Goal: Task Accomplishment & Management: Manage account settings

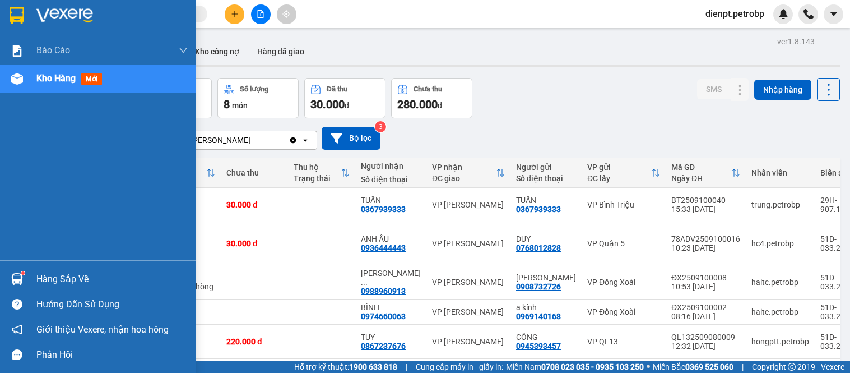
click at [18, 288] on div at bounding box center [17, 279] width 20 height 20
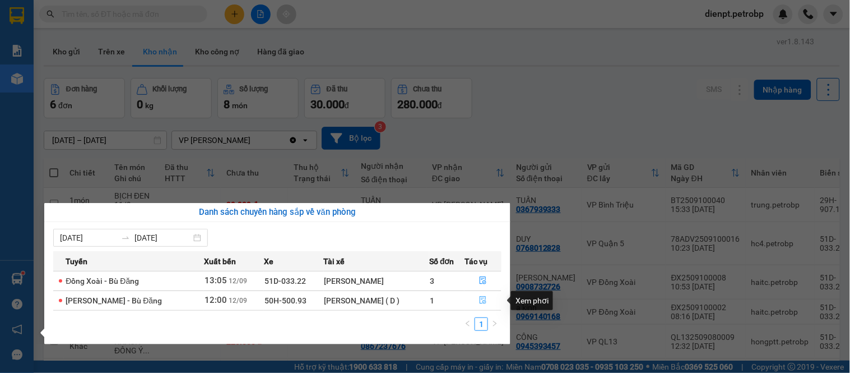
click at [481, 303] on icon "file-done" at bounding box center [483, 300] width 8 height 8
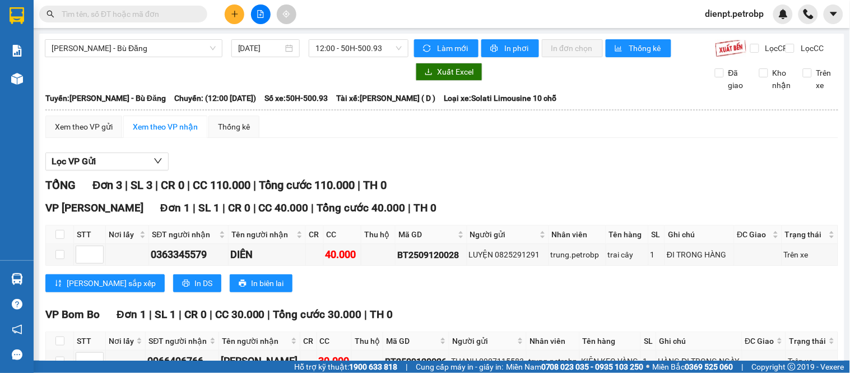
click at [446, 186] on div "TỔNG Đơn 3 | SL 3 | CR 0 | CC 110.000 | Tổng cước 110.000 | TH 0" at bounding box center [441, 185] width 793 height 17
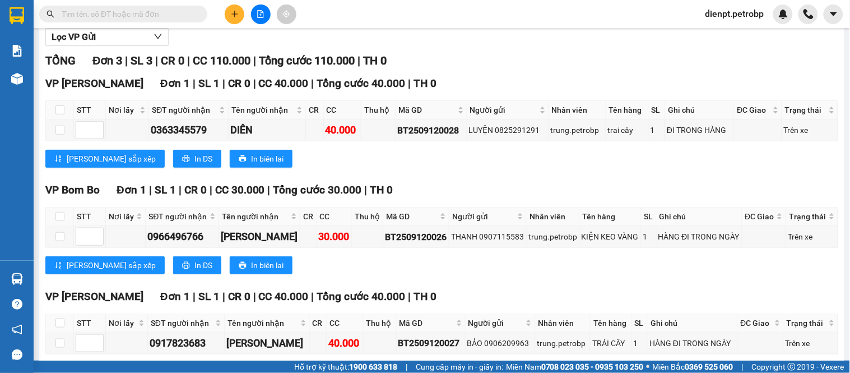
scroll to position [186, 0]
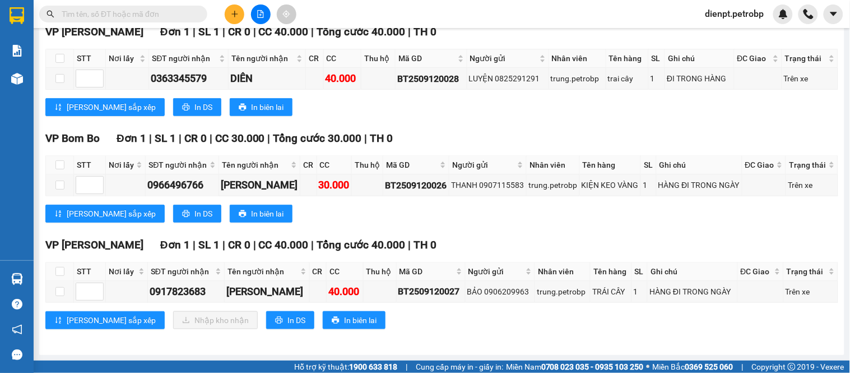
click at [419, 316] on div "Lưu sắp xếp Nhập kho nhận In DS In biên lai" at bounding box center [441, 320] width 793 height 18
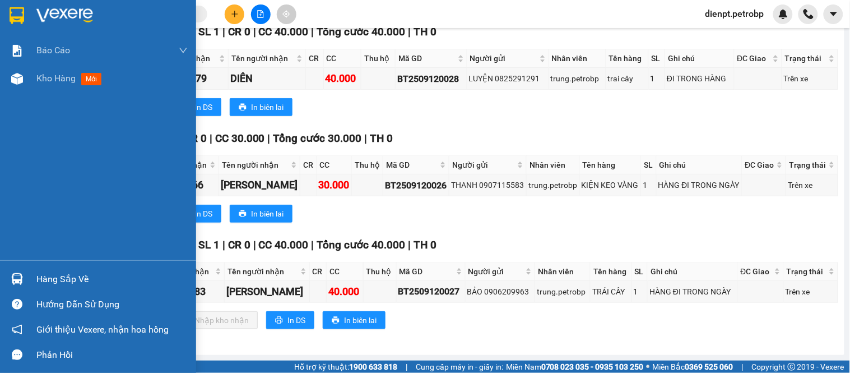
click at [47, 281] on div "Hàng sắp về" at bounding box center [111, 279] width 151 height 17
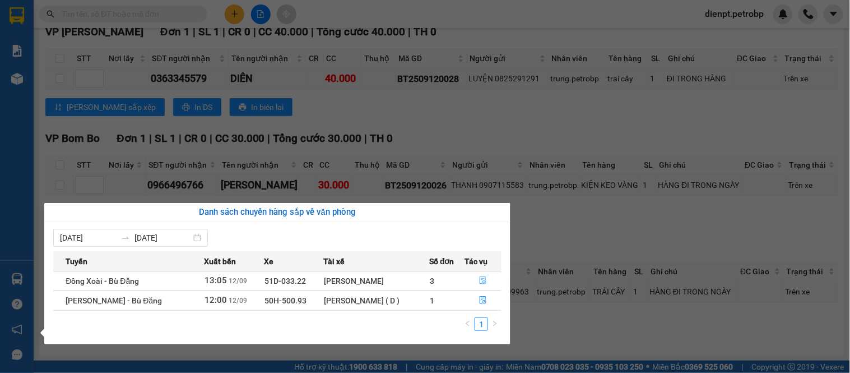
click at [484, 282] on icon "file-done" at bounding box center [483, 280] width 8 height 8
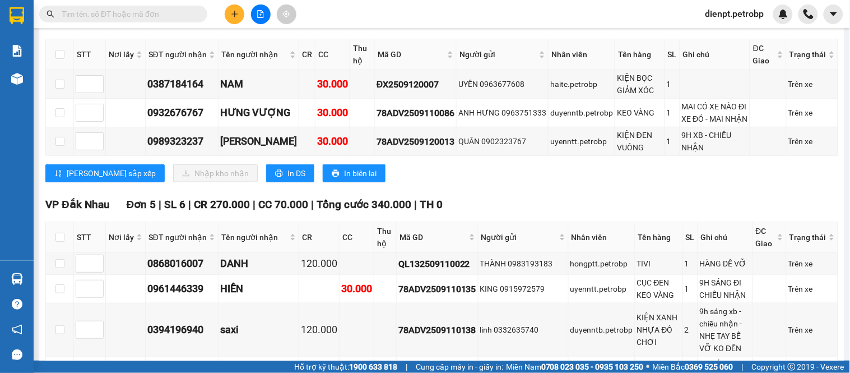
click at [539, 191] on div "VP Minh Hưng Đơn 3 | SL 3 | CR 0 | CC 90.000 | Tổng cước 90.000 | TH 0 STT Nơi …" at bounding box center [441, 101] width 793 height 177
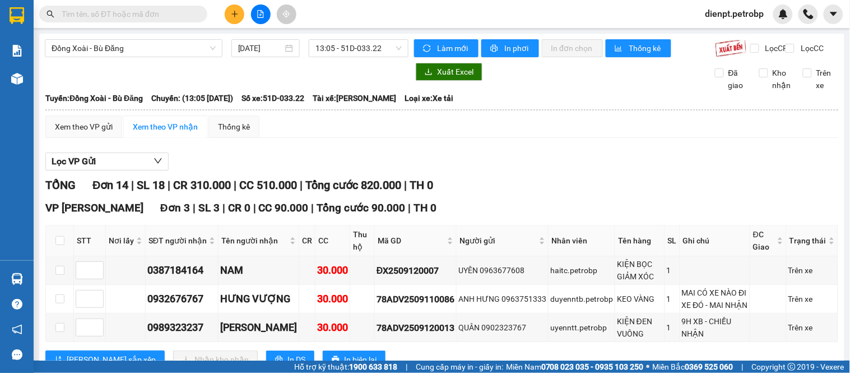
drag, startPoint x: 498, startPoint y: 170, endPoint x: 338, endPoint y: 20, distance: 218.8
click at [503, 169] on div "Lọc VP Gửi" at bounding box center [441, 161] width 793 height 18
click at [542, 171] on div "Lọc VP Gửi" at bounding box center [441, 161] width 793 height 18
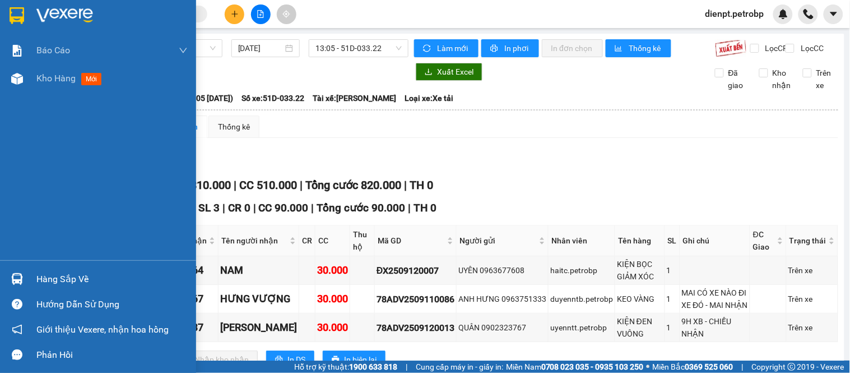
click at [21, 280] on img at bounding box center [17, 279] width 12 height 12
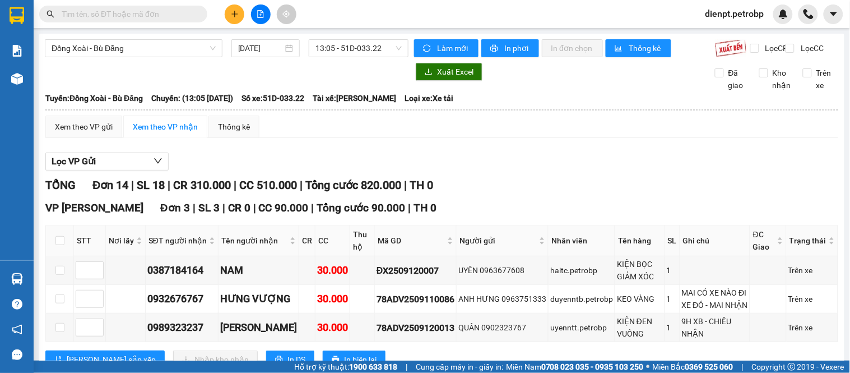
click at [595, 120] on section "Kết quả tìm kiếm ( 0 ) Bộ lọc No Data dienpt.petrobp Báo cáo BC tiền tận nơi (t…" at bounding box center [425, 186] width 850 height 373
click at [514, 165] on div "Lọc VP Gửi" at bounding box center [441, 161] width 793 height 18
click at [512, 194] on div "TỔNG Đơn 14 | SL 18 | CR 310.000 | CC 510.000 | Tổng cước 820.000 | TH 0" at bounding box center [441, 185] width 793 height 17
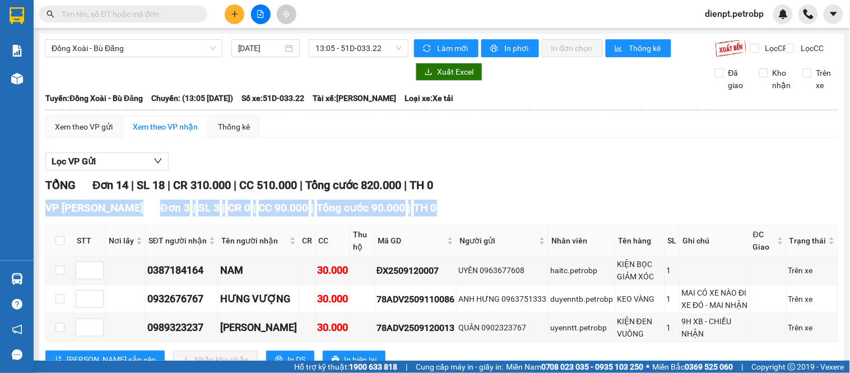
drag, startPoint x: 539, startPoint y: 203, endPoint x: 547, endPoint y: 199, distance: 9.3
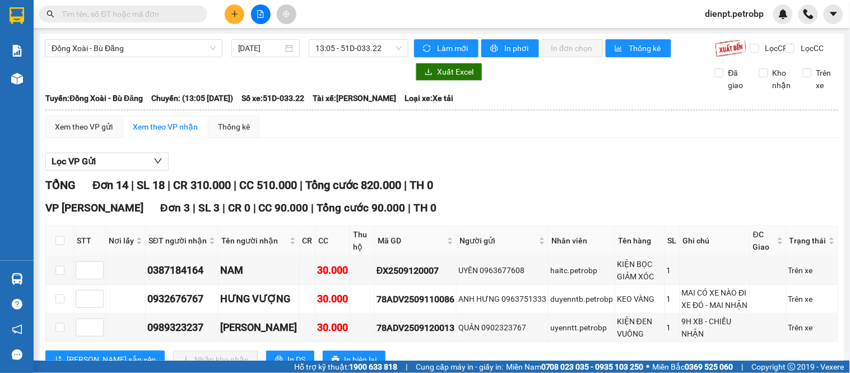
click at [558, 133] on div "Xem theo VP gửi Xem theo VP nhận Thống kê" at bounding box center [441, 126] width 793 height 22
click at [542, 188] on div "TỔNG Đơn 14 | SL 18 | CR 310.000 | CC 510.000 | Tổng cước 820.000 | TH 0" at bounding box center [441, 185] width 793 height 17
click at [541, 186] on div "TỔNG Đơn 14 | SL 18 | CR 310.000 | CC 510.000 | Tổng cước 820.000 | TH 0" at bounding box center [441, 185] width 793 height 17
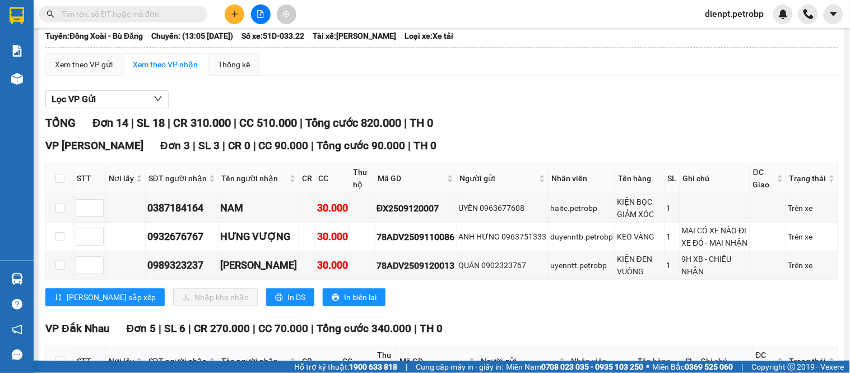
click at [715, 17] on span "dienpt.petrobp" at bounding box center [735, 14] width 77 height 14
click at [711, 31] on li "Đăng xuất" at bounding box center [733, 35] width 79 height 18
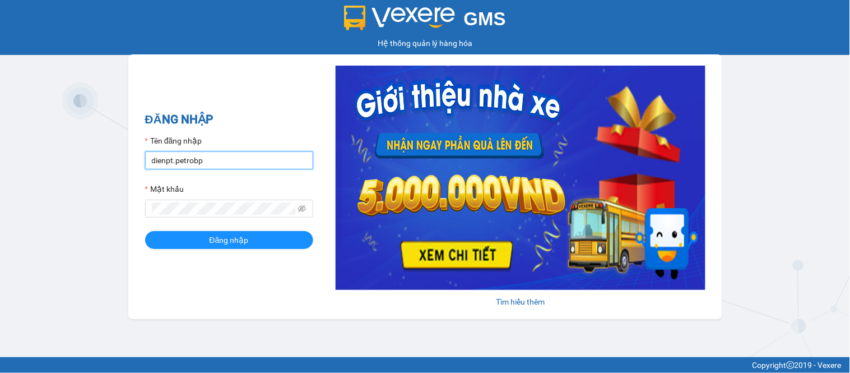
drag, startPoint x: 217, startPoint y: 158, endPoint x: 226, endPoint y: 170, distance: 14.5
click at [217, 158] on input "dienpt.petrobp" at bounding box center [229, 160] width 168 height 18
type input "maiptx.petrobp"
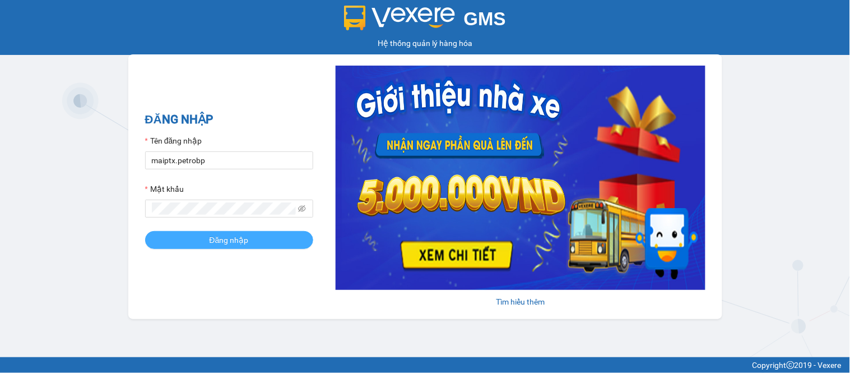
click at [243, 240] on span "Đăng nhập" at bounding box center [229, 240] width 39 height 12
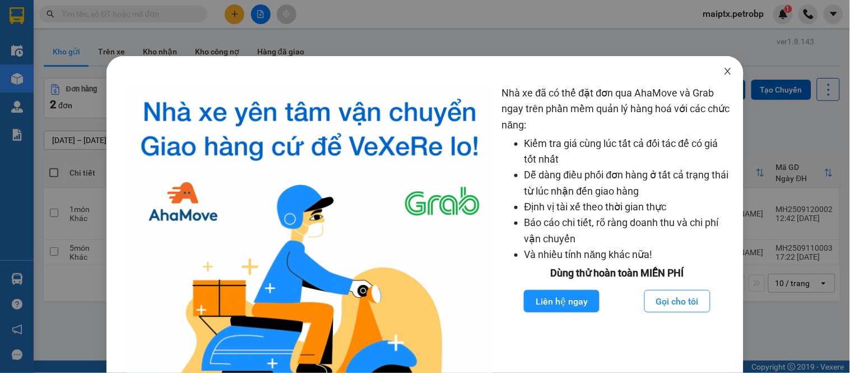
click at [724, 68] on icon "close" at bounding box center [728, 71] width 9 height 9
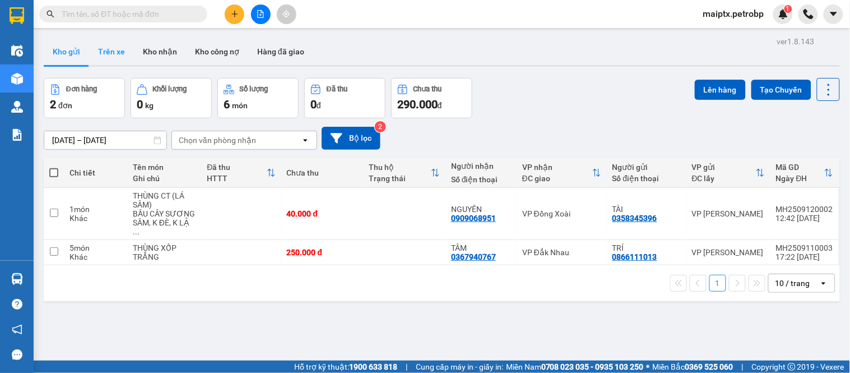
click at [110, 55] on button "Trên xe" at bounding box center [111, 51] width 45 height 27
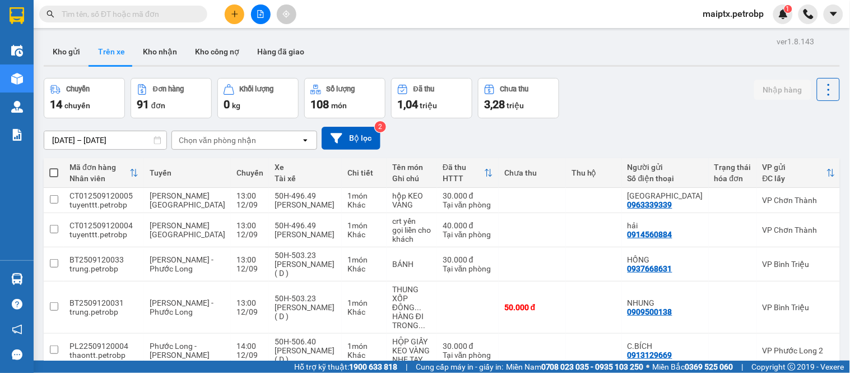
click at [116, 146] on div "ver 1.8.143 Kho gửi Trên xe Kho nhận Kho công nợ Hàng đã giao Chuyến 14 chuyến …" at bounding box center [441, 333] width 805 height 599
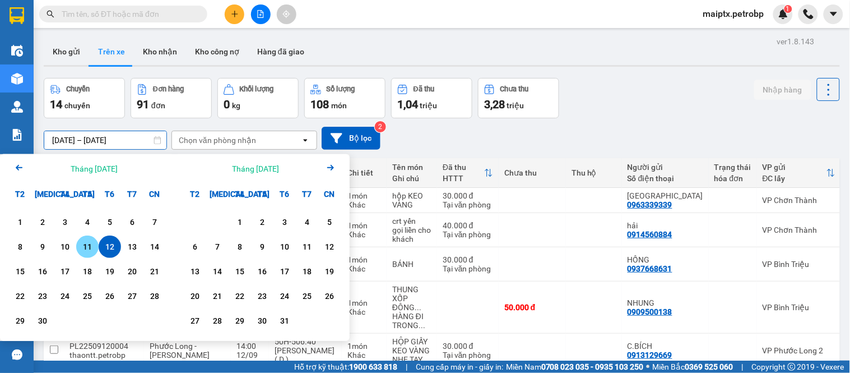
click at [87, 242] on div "11" at bounding box center [88, 246] width 16 height 13
click at [102, 247] on div "12" at bounding box center [110, 246] width 16 height 13
type input "[DATE] – [DATE]"
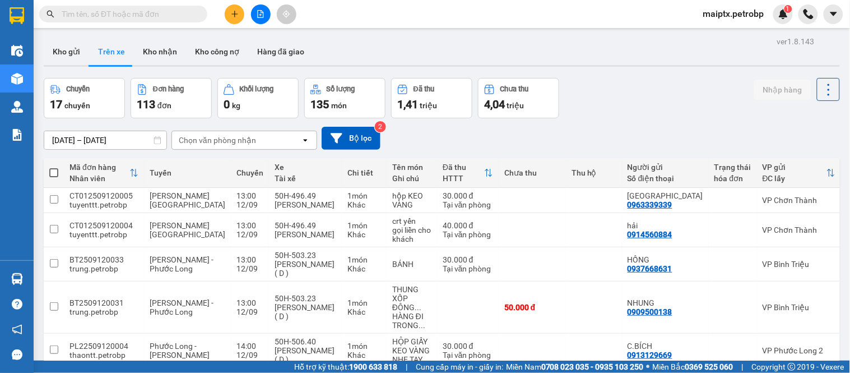
click at [236, 143] on div "Chọn văn phòng nhận" at bounding box center [217, 140] width 77 height 11
type input "MI"
click at [225, 166] on span "VP [PERSON_NAME]" at bounding box center [218, 164] width 77 height 11
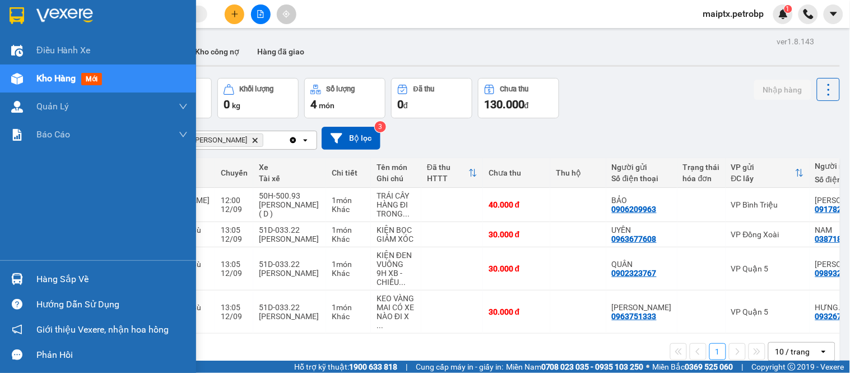
click at [26, 276] on div at bounding box center [17, 279] width 20 height 20
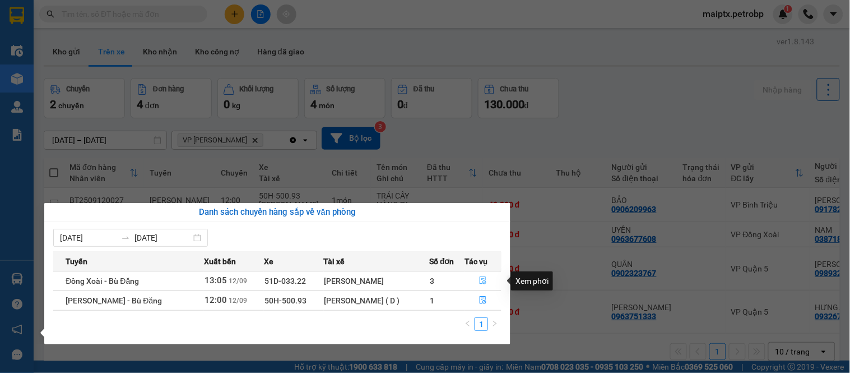
click at [481, 280] on icon "file-done" at bounding box center [483, 280] width 8 height 8
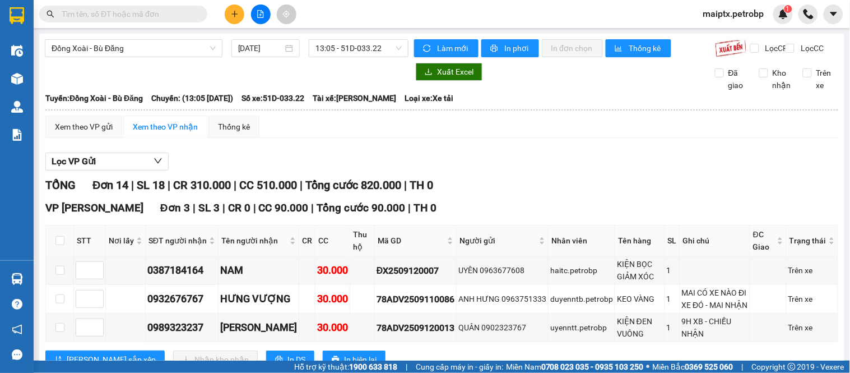
scroll to position [62, 0]
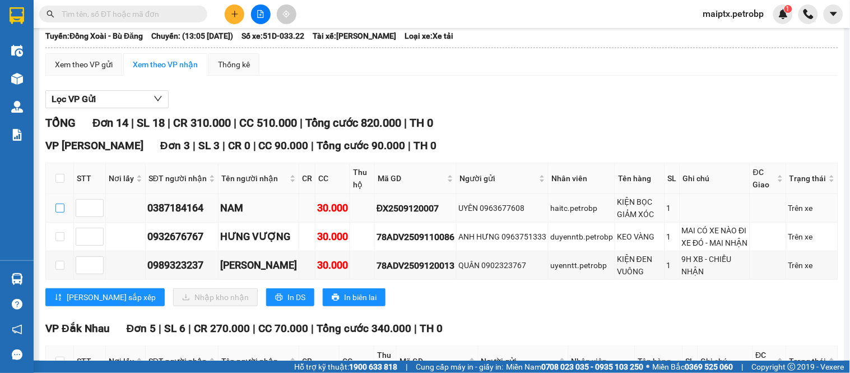
click at [59, 212] on input "checkbox" at bounding box center [59, 207] width 9 height 9
checkbox input "true"
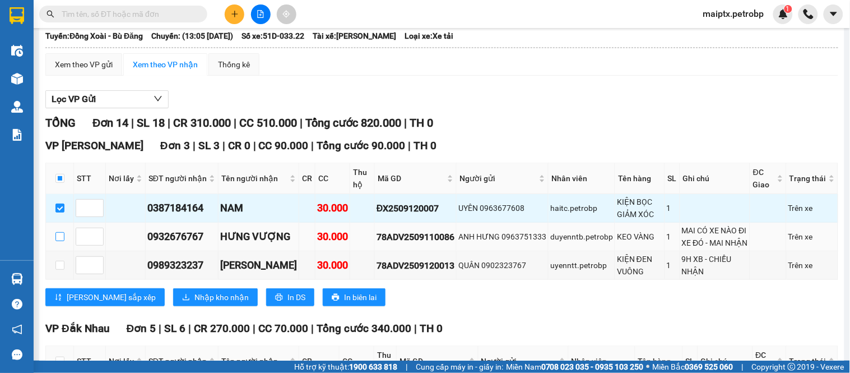
click at [57, 241] on input "checkbox" at bounding box center [59, 236] width 9 height 9
checkbox input "true"
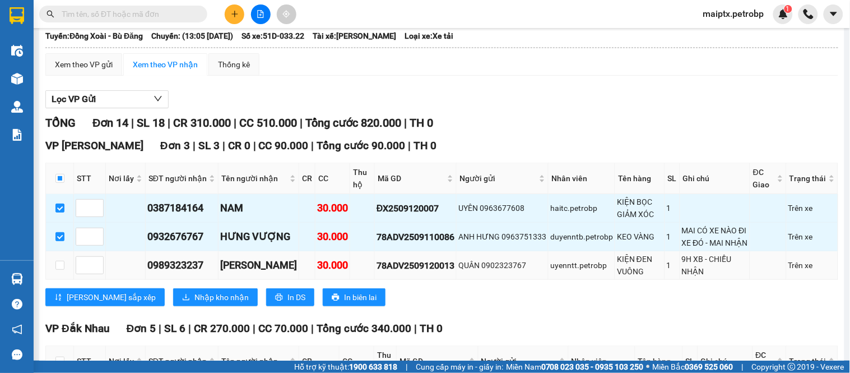
click at [64, 280] on td at bounding box center [60, 265] width 28 height 29
click at [58, 270] on input "checkbox" at bounding box center [59, 265] width 9 height 9
checkbox input "true"
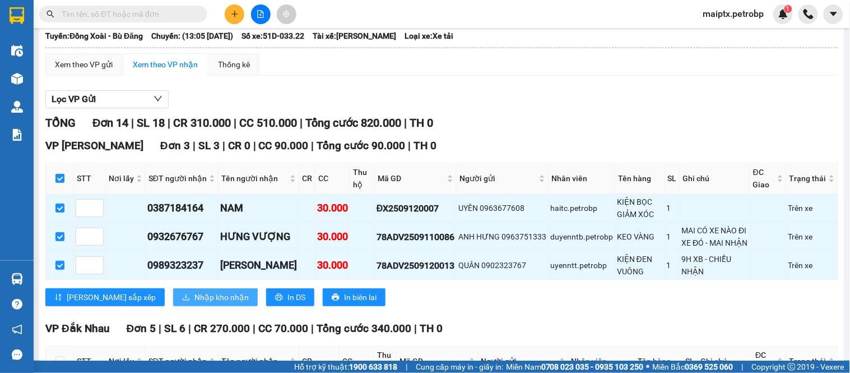
click at [194, 303] on span "Nhập kho nhận" at bounding box center [221, 297] width 54 height 12
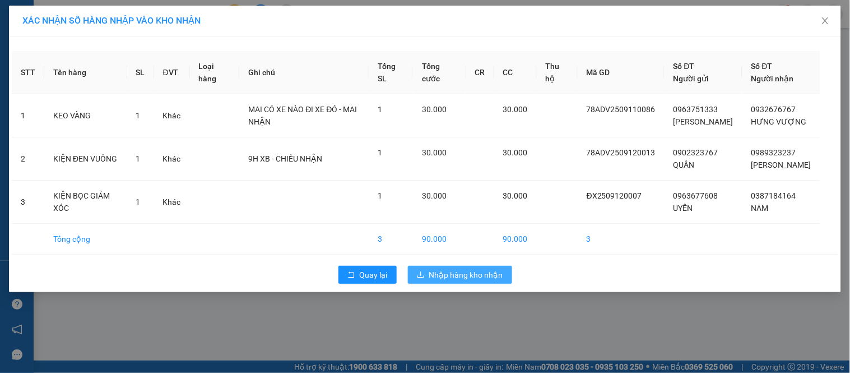
click at [502, 281] on span "Nhập hàng kho nhận" at bounding box center [466, 274] width 74 height 12
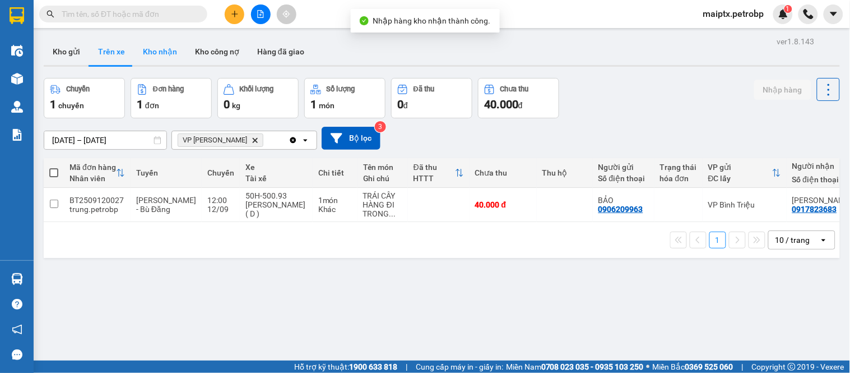
click at [151, 57] on button "Kho nhận" at bounding box center [160, 51] width 52 height 27
type input "[DATE] – [DATE]"
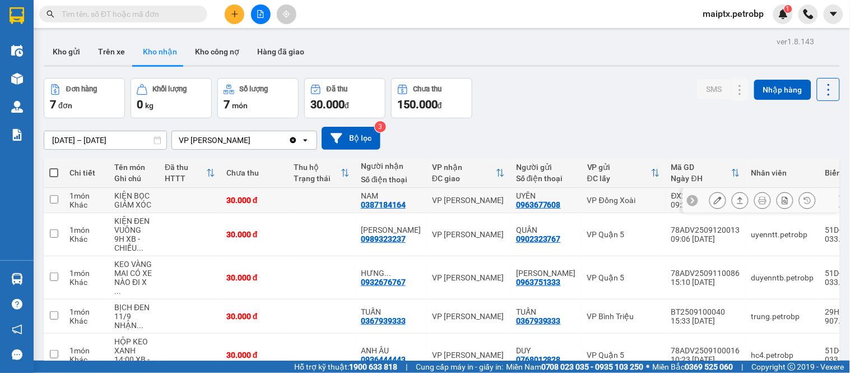
scroll to position [62, 0]
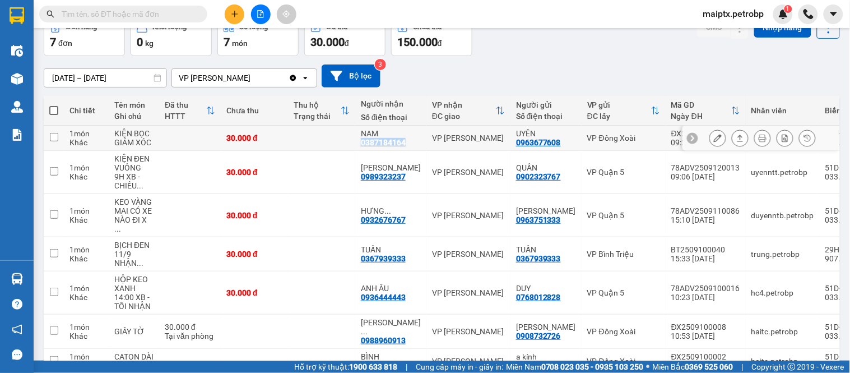
drag, startPoint x: 410, startPoint y: 142, endPoint x: 359, endPoint y: 148, distance: 51.9
click at [359, 148] on td "NAM 0387184164" at bounding box center [390, 138] width 71 height 25
checkbox input "true"
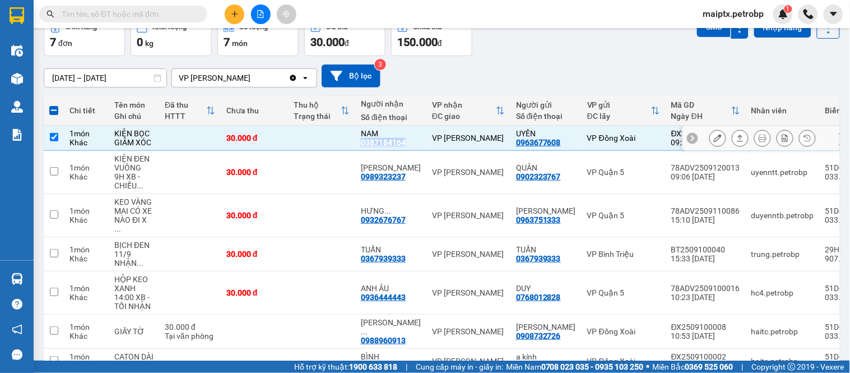
copy div "0387184164"
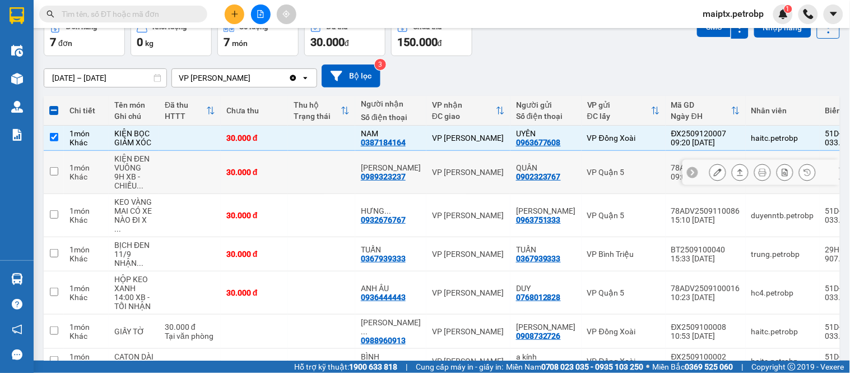
click at [89, 151] on td "1 món Khác" at bounding box center [86, 172] width 45 height 43
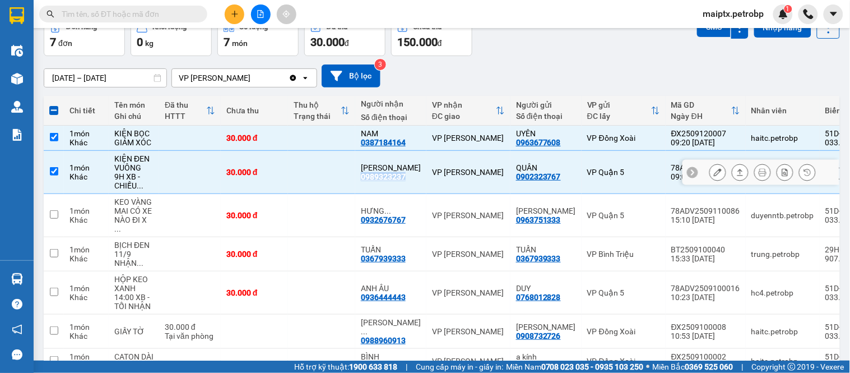
drag, startPoint x: 416, startPoint y: 175, endPoint x: 360, endPoint y: 180, distance: 55.7
click at [360, 180] on td "[PERSON_NAME] 0989323237" at bounding box center [390, 172] width 71 height 43
checkbox input "false"
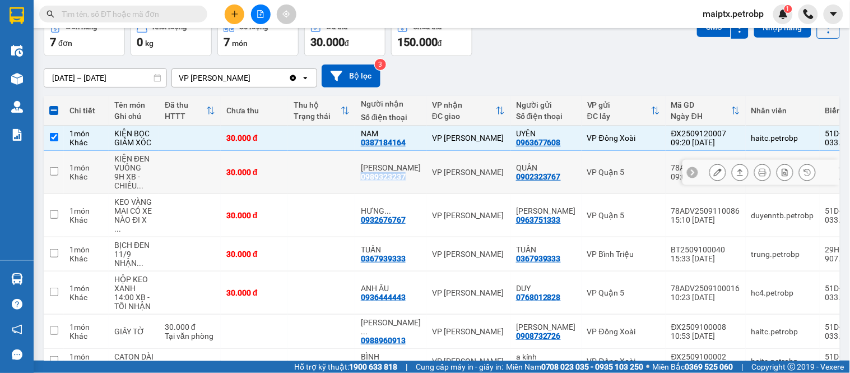
copy div "0989323237"
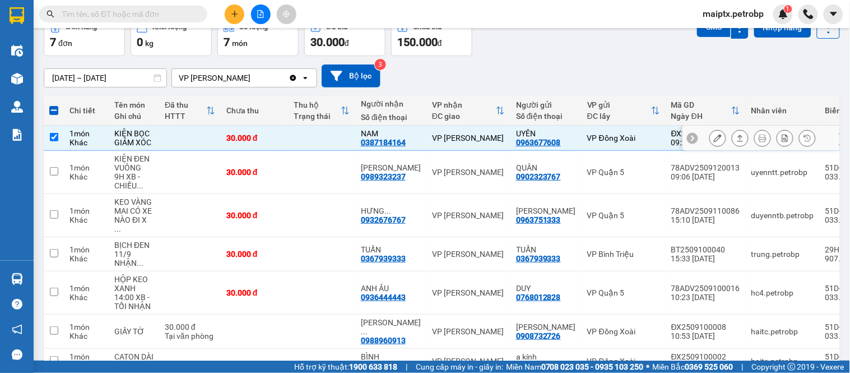
click at [62, 147] on td at bounding box center [54, 138] width 20 height 25
checkbox input "false"
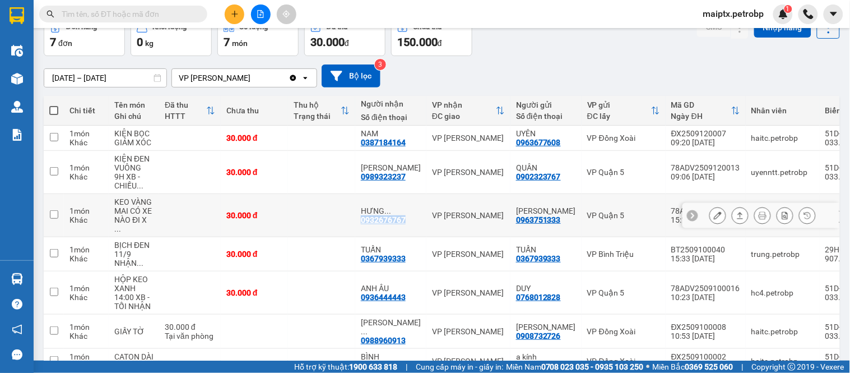
drag, startPoint x: 405, startPoint y: 217, endPoint x: 360, endPoint y: 219, distance: 44.9
click at [360, 219] on td "HƯNG ... 0932676767" at bounding box center [390, 215] width 71 height 43
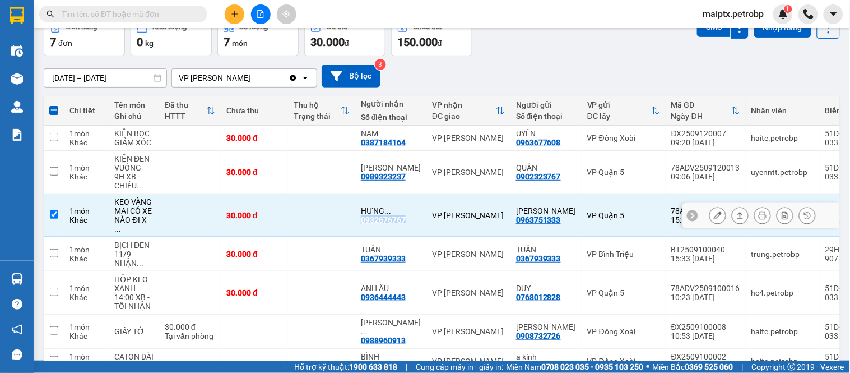
copy div "0932676767"
click at [179, 202] on td at bounding box center [190, 215] width 62 height 43
checkbox input "false"
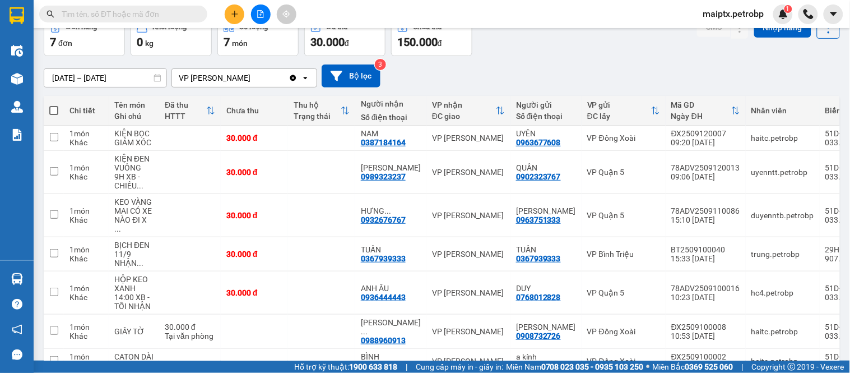
scroll to position [0, 0]
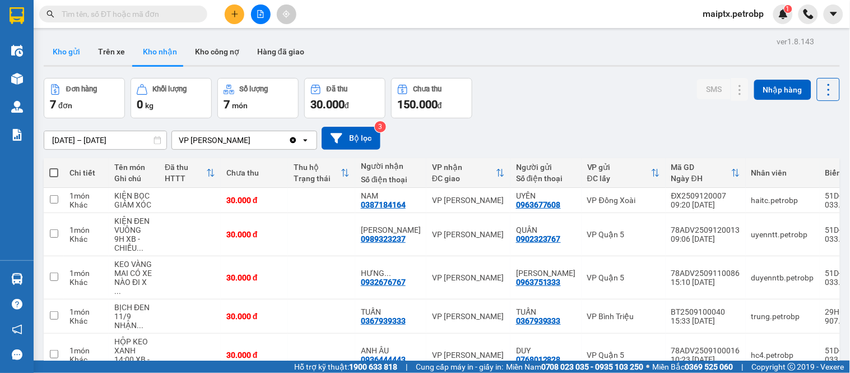
click at [71, 46] on button "Kho gửi" at bounding box center [66, 51] width 45 height 27
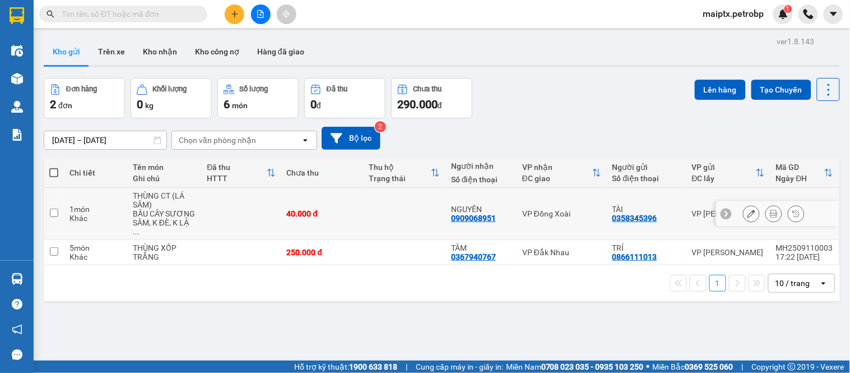
click at [118, 208] on div "1 món" at bounding box center [95, 209] width 52 height 9
checkbox input "true"
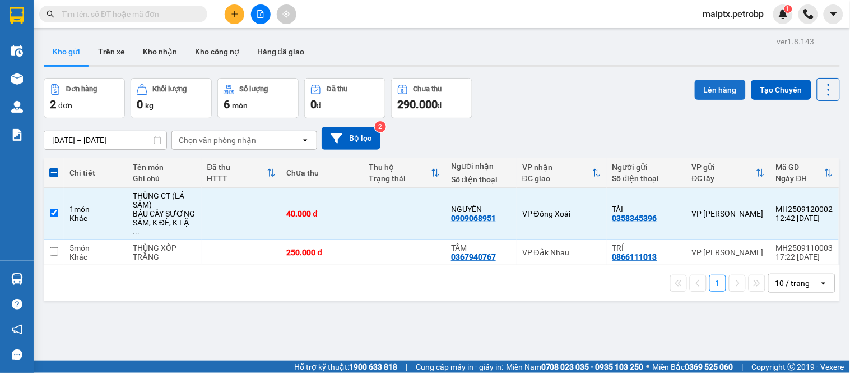
click at [702, 92] on button "Lên hàng" at bounding box center [720, 90] width 51 height 20
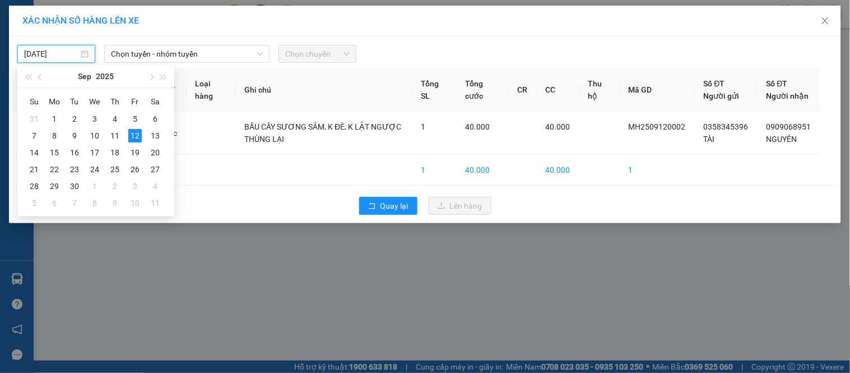
click at [63, 55] on input "[DATE]" at bounding box center [51, 54] width 54 height 12
type input "[DATE]"
click at [254, 53] on span "Chọn tuyến - nhóm tuyến" at bounding box center [187, 53] width 152 height 17
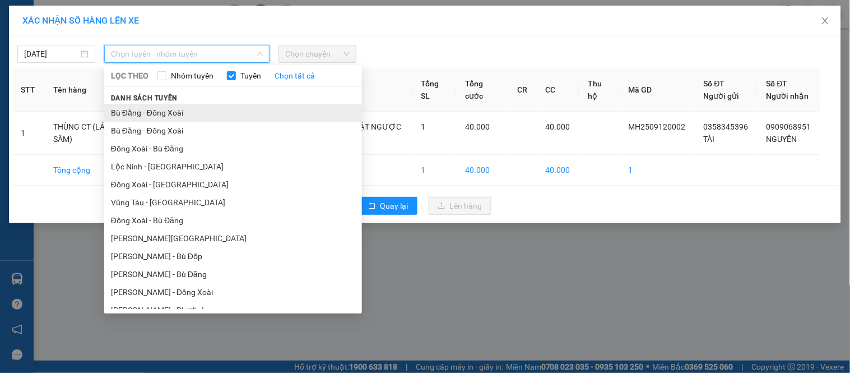
click at [144, 111] on li "Bù Đăng - Đồng Xoài" at bounding box center [233, 113] width 258 height 18
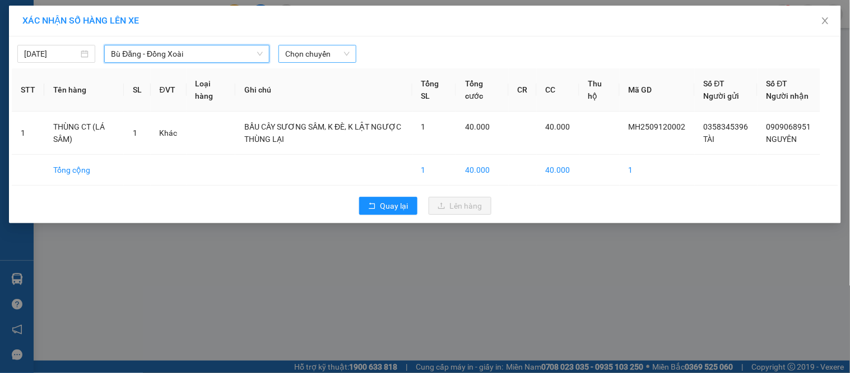
click at [298, 57] on span "Chọn chuyến" at bounding box center [317, 53] width 64 height 17
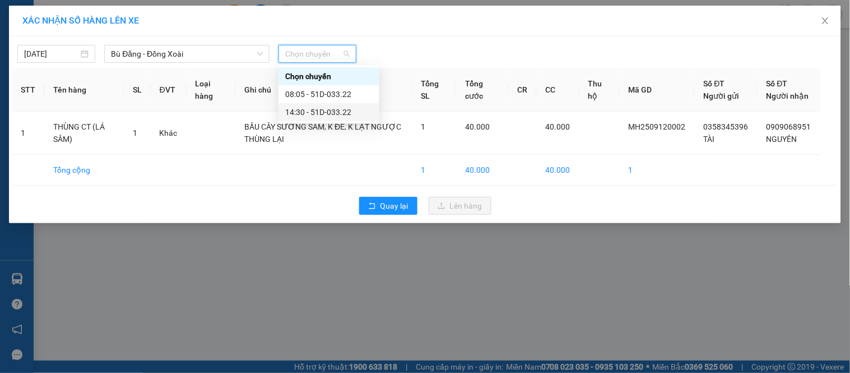
click at [294, 111] on div "14:30 - 51D-033.22" at bounding box center [328, 112] width 87 height 12
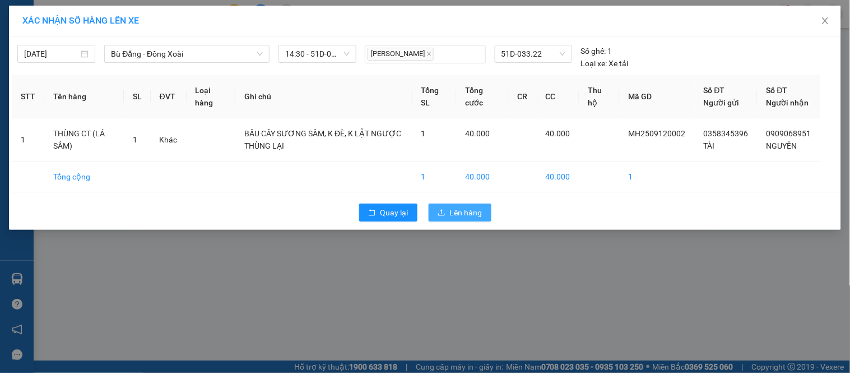
click at [439, 216] on icon "upload" at bounding box center [442, 212] width 8 height 8
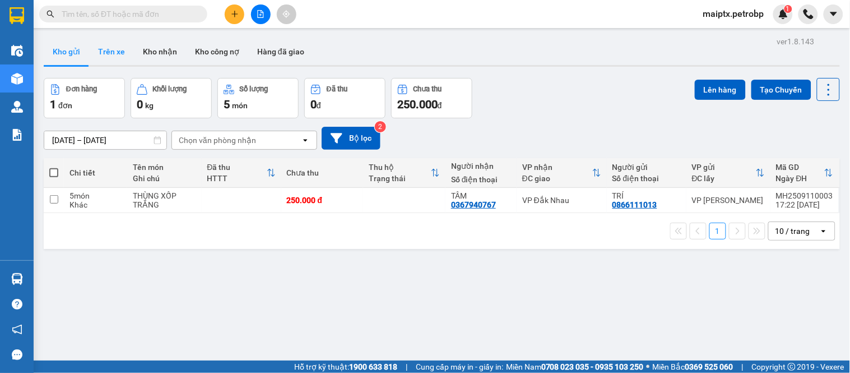
click at [115, 57] on button "Trên xe" at bounding box center [111, 51] width 45 height 27
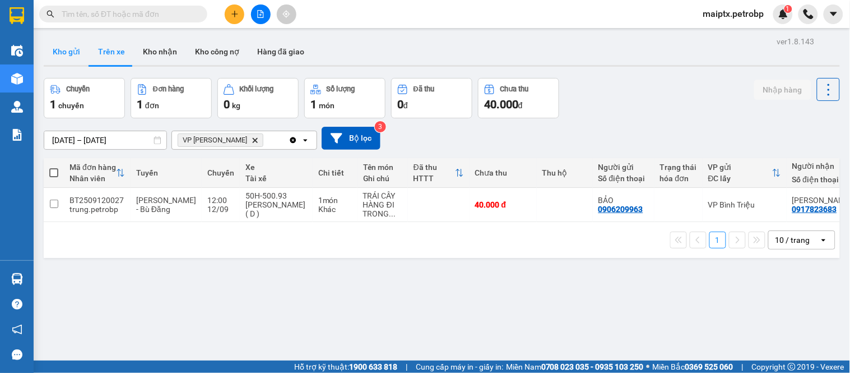
click at [75, 53] on button "Kho gửi" at bounding box center [66, 51] width 45 height 27
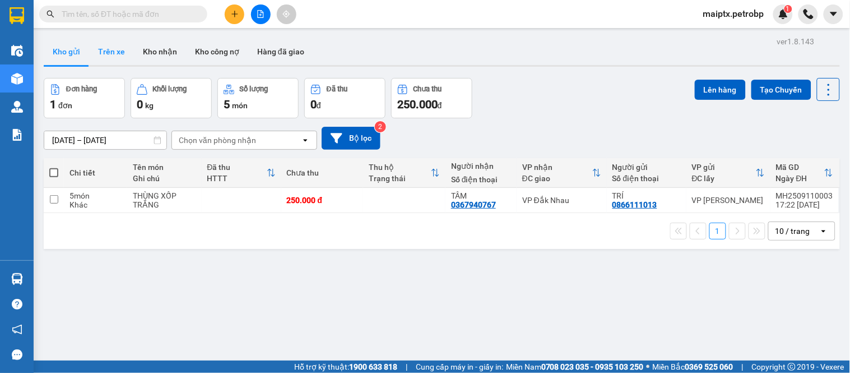
click at [104, 59] on button "Trên xe" at bounding box center [111, 51] width 45 height 27
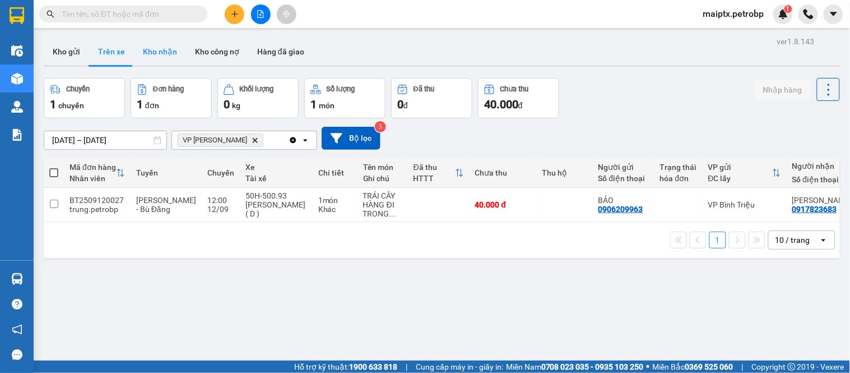
click at [142, 48] on button "Kho nhận" at bounding box center [160, 51] width 52 height 27
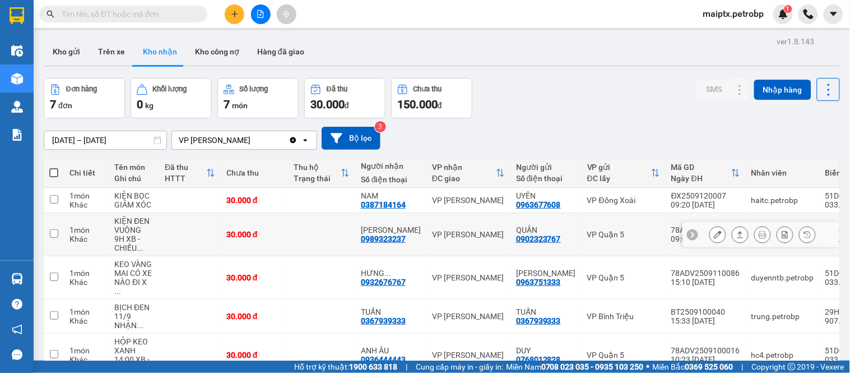
scroll to position [124, 0]
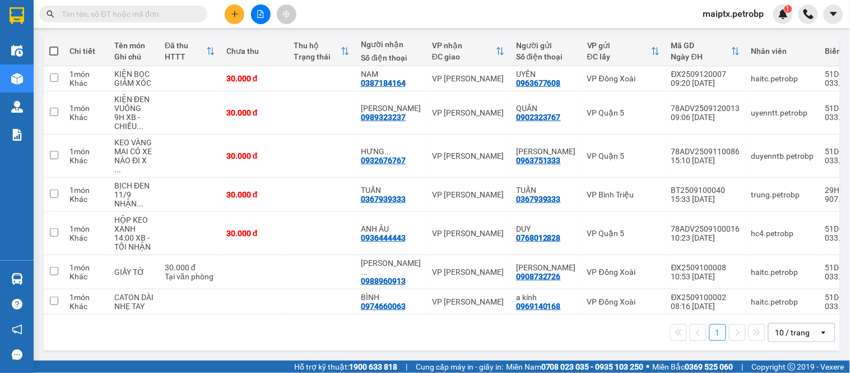
click at [132, 339] on div "1 10 / trang open" at bounding box center [441, 332] width 787 height 19
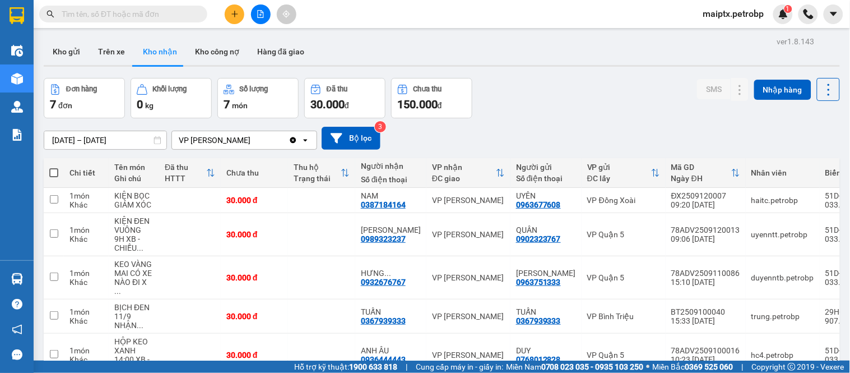
click at [110, 37] on div "ver 1.8.143 Kho gửi Trên xe Kho nhận Kho công nợ Hàng đã giao Đơn hàng 7 đơn Kh…" at bounding box center [441, 255] width 805 height 443
click at [108, 48] on button "Trên xe" at bounding box center [111, 51] width 45 height 27
type input "[DATE] – [DATE]"
